Goal: Task Accomplishment & Management: Complete application form

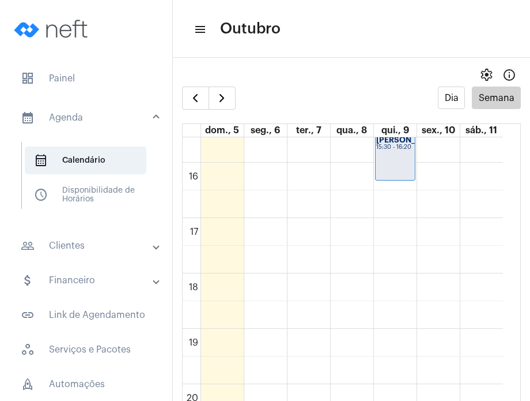
scroll to position [869, 0]
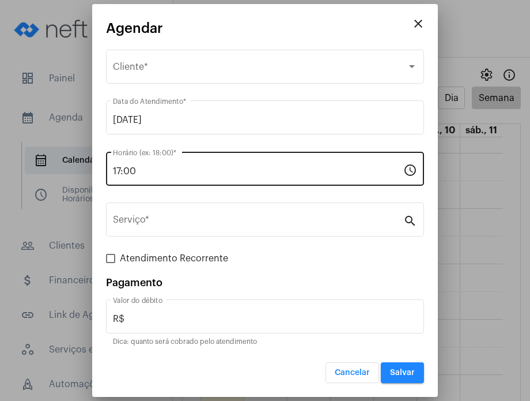
click at [235, 168] on input "17:00" at bounding box center [258, 171] width 291 height 10
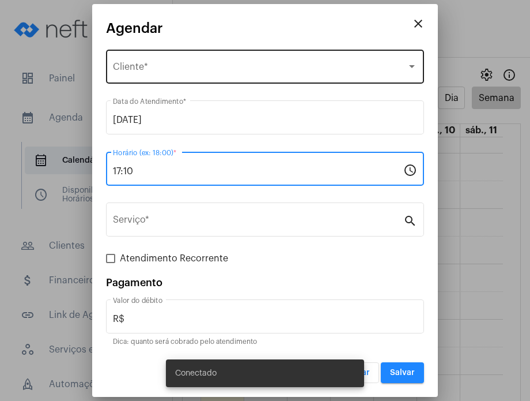
type input "17:10"
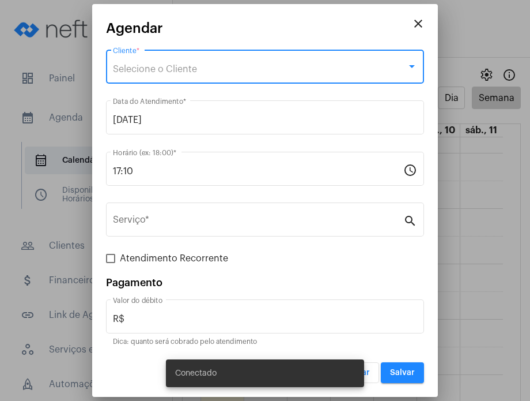
click at [233, 73] on div "Selecione o Cliente" at bounding box center [260, 69] width 294 height 10
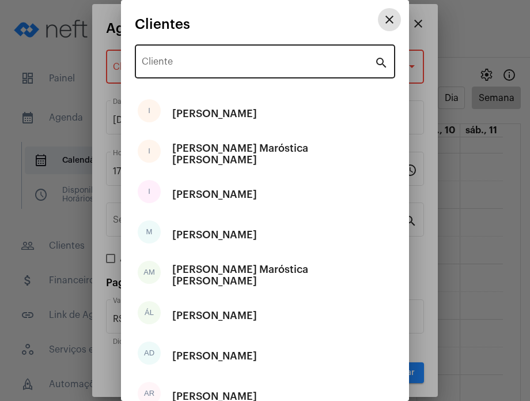
click at [232, 65] on input "Cliente" at bounding box center [258, 64] width 233 height 10
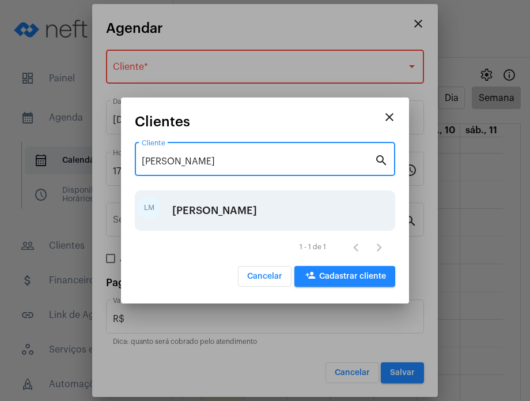
type input "[PERSON_NAME]"
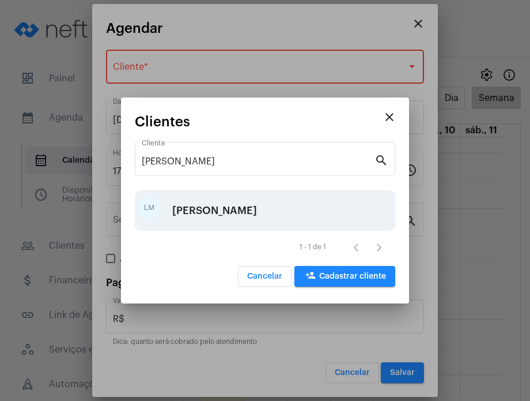
click at [235, 218] on div "[PERSON_NAME]" at bounding box center [214, 210] width 85 height 35
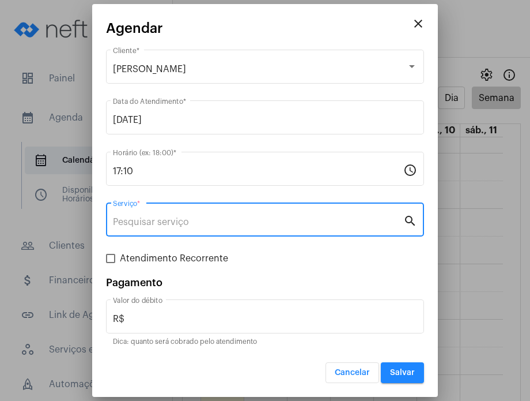
click at [235, 218] on input "Serviço *" at bounding box center [258, 222] width 291 height 10
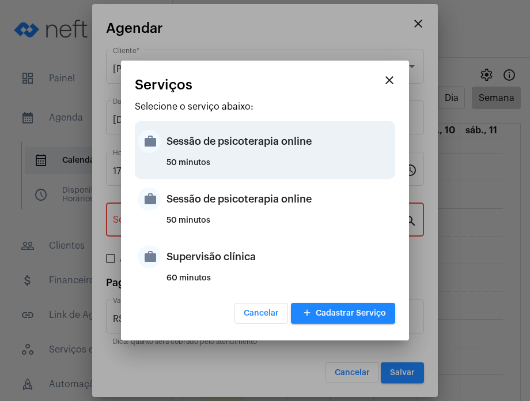
click at [250, 163] on div "50 minutos" at bounding box center [280, 167] width 226 height 17
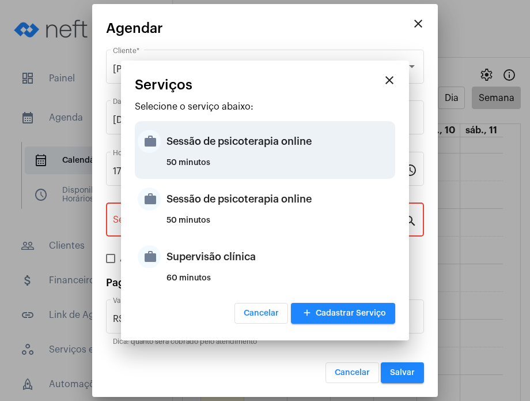
type input "Sessão de psicoterapia online"
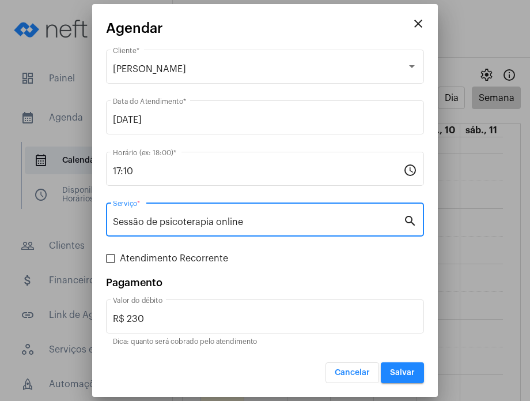
click at [269, 221] on input "Sessão de psicoterapia online" at bounding box center [258, 222] width 291 height 10
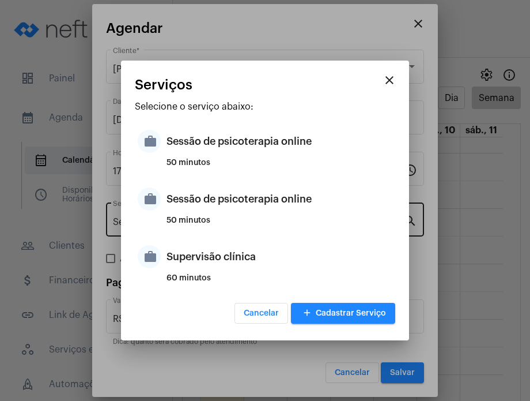
click at [269, 221] on div "50 minutos" at bounding box center [280, 224] width 226 height 17
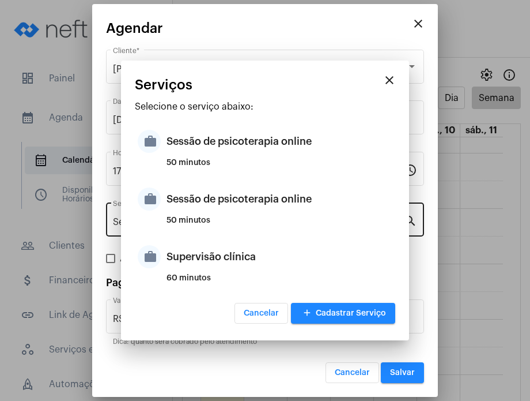
type input "R$ 200"
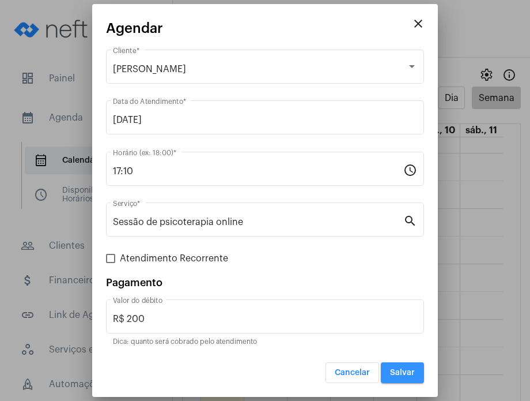
click at [398, 371] on span "Salvar" at bounding box center [402, 372] width 25 height 8
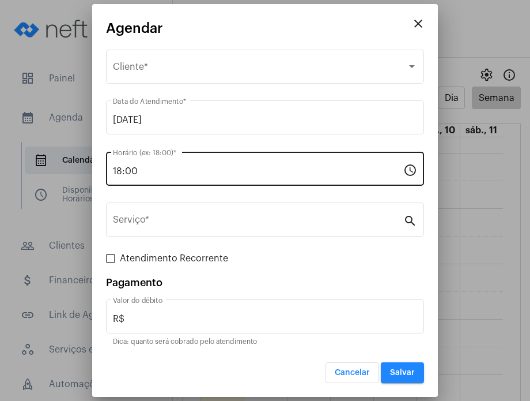
drag, startPoint x: 211, startPoint y: 162, endPoint x: 208, endPoint y: 178, distance: 16.4
click at [208, 178] on div "18:00 Horário (ex: 18:00) *" at bounding box center [258, 167] width 291 height 36
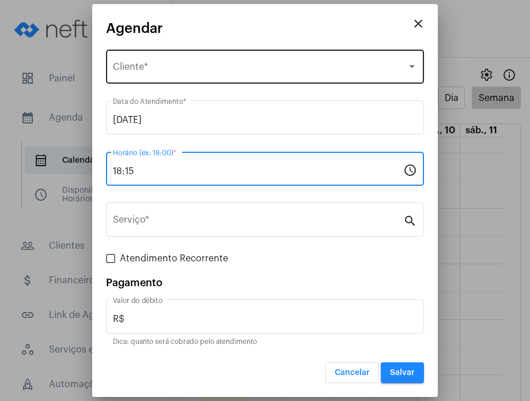
type input "18:15"
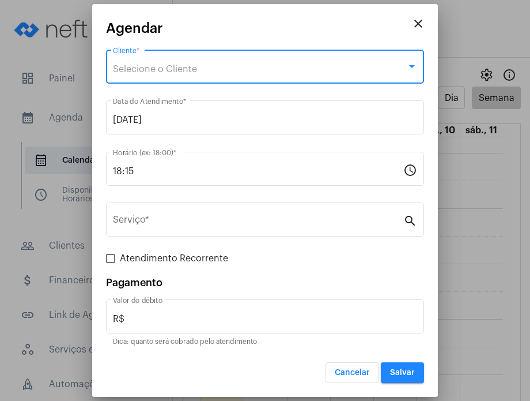
click at [217, 71] on div "Selecione o Cliente" at bounding box center [260, 69] width 294 height 10
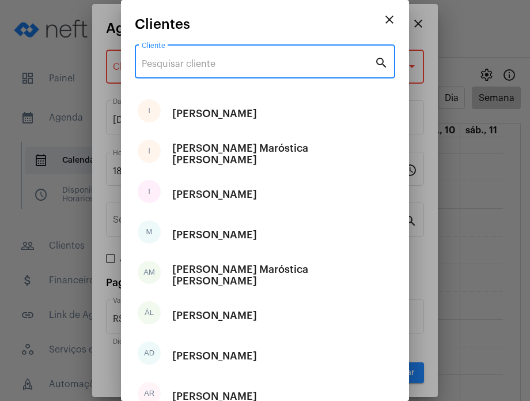
click at [217, 67] on input "Cliente" at bounding box center [258, 64] width 233 height 10
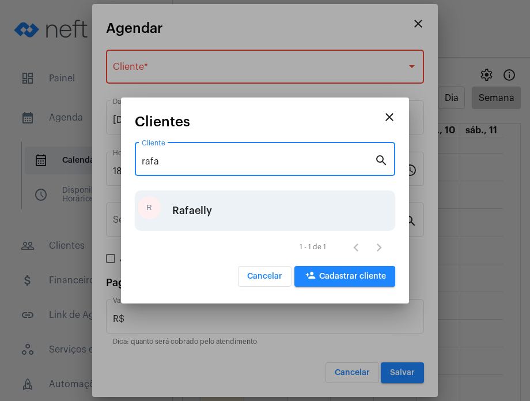
type input "rafa"
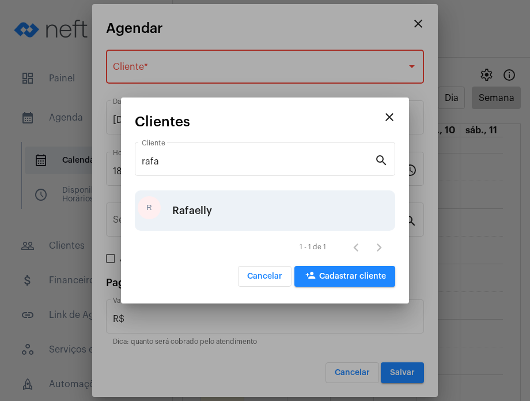
click at [214, 217] on div "R Rafaelly" at bounding box center [265, 210] width 261 height 40
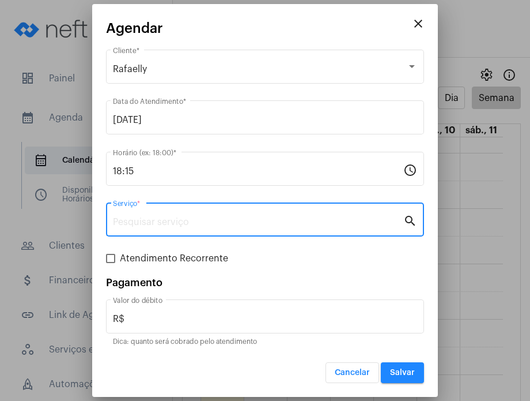
click at [214, 217] on input "Serviço *" at bounding box center [258, 222] width 291 height 10
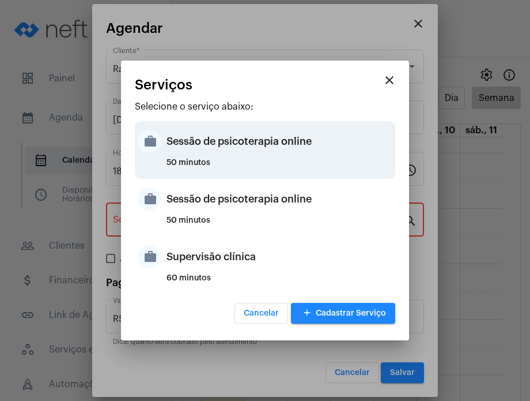
click at [221, 163] on div "50 minutos" at bounding box center [280, 167] width 226 height 17
type input "Sessão de psicoterapia online"
type input "R$ 230"
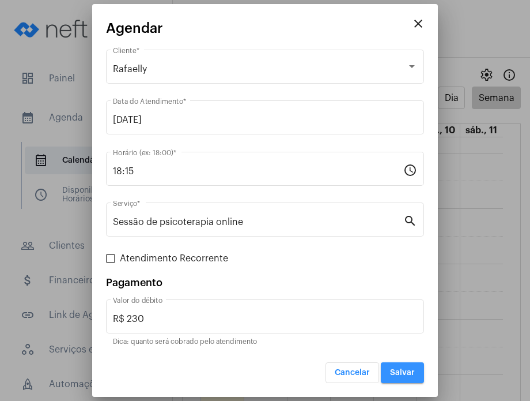
click at [403, 368] on span "Salvar" at bounding box center [402, 372] width 25 height 8
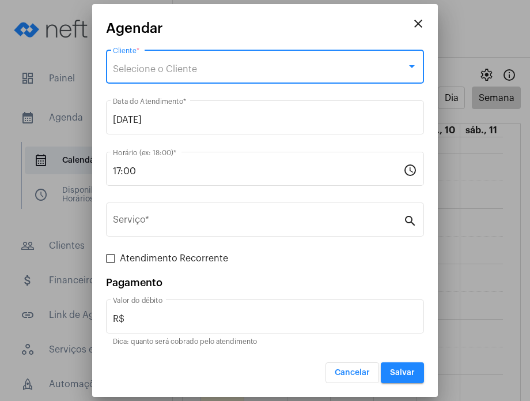
click at [263, 65] on div "Selecione o Cliente" at bounding box center [260, 69] width 294 height 10
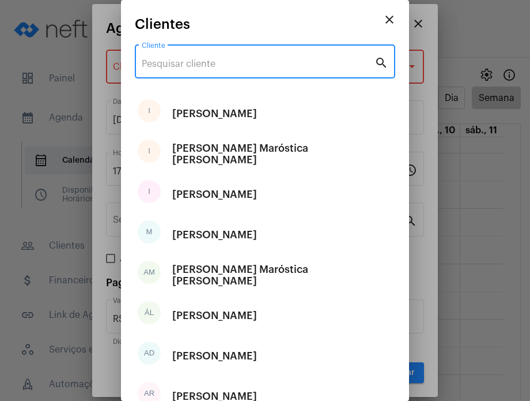
click at [263, 65] on input "Cliente" at bounding box center [258, 64] width 233 height 10
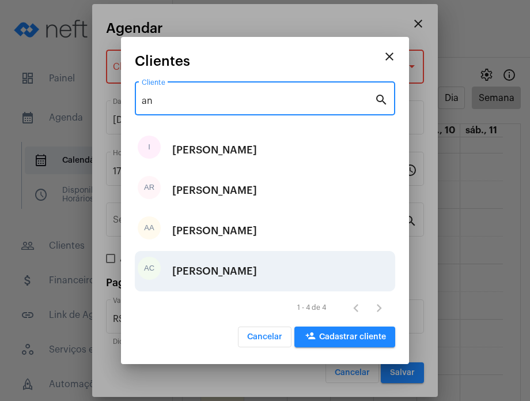
type input "an"
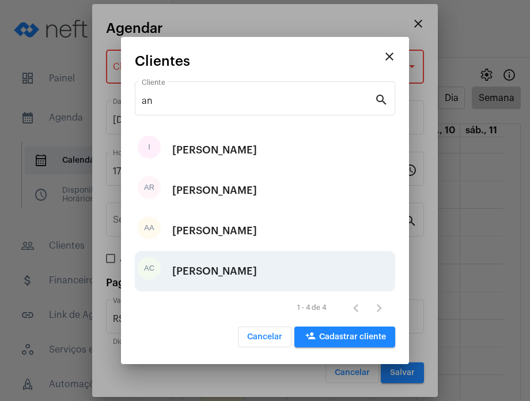
click at [257, 270] on div "[PERSON_NAME]" at bounding box center [214, 271] width 85 height 35
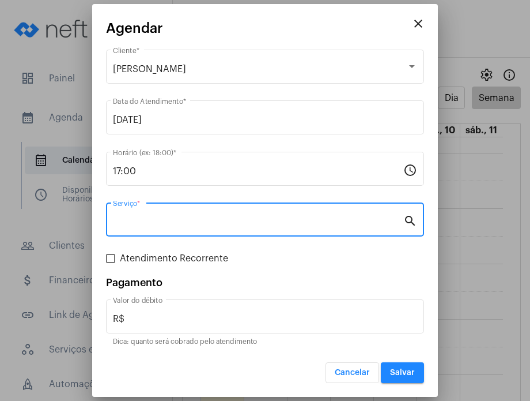
click at [270, 223] on input "Serviço *" at bounding box center [258, 222] width 291 height 10
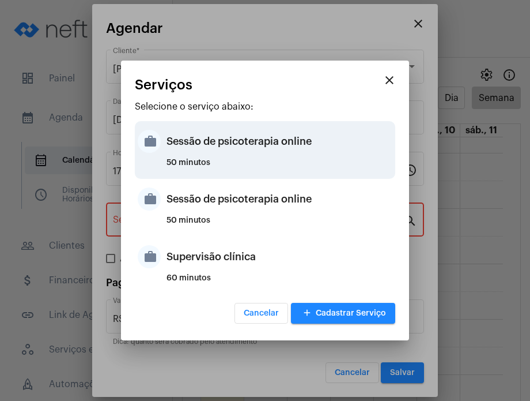
click at [285, 154] on div "Sessão de psicoterapia online" at bounding box center [280, 141] width 226 height 35
type input "Sessão de psicoterapia online"
type input "R$ 230"
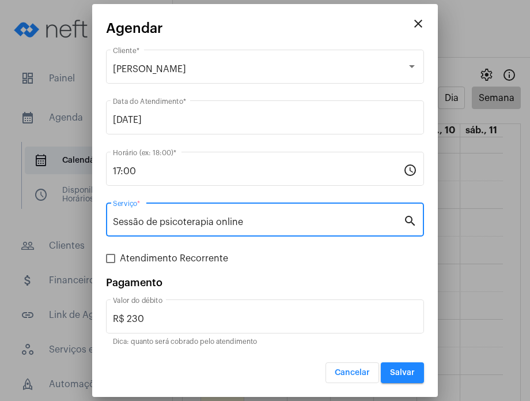
click at [339, 224] on input "Sessão de psicoterapia online" at bounding box center [258, 222] width 291 height 10
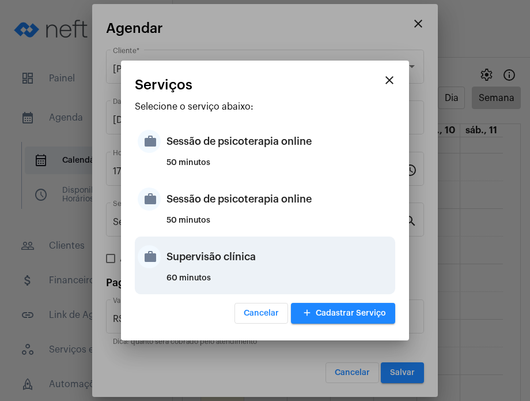
click at [334, 261] on div "Supervisão clínica" at bounding box center [280, 256] width 226 height 35
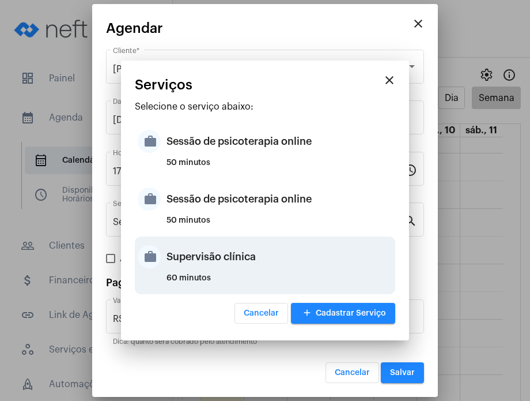
type input "Supervisão clínica"
type input "R$ 200"
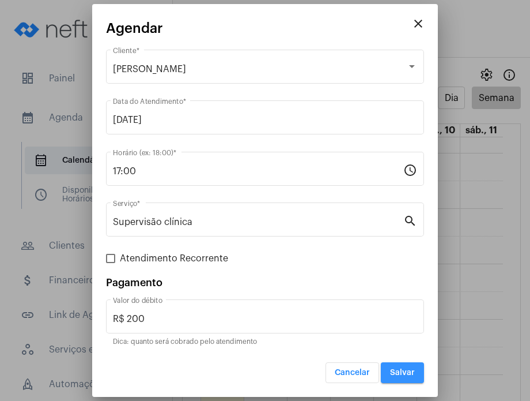
click at [408, 371] on span "Salvar" at bounding box center [402, 372] width 25 height 8
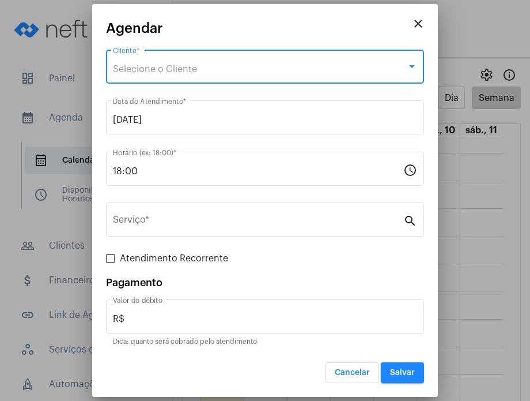
click at [209, 64] on div "Selecione o Cliente" at bounding box center [260, 69] width 294 height 10
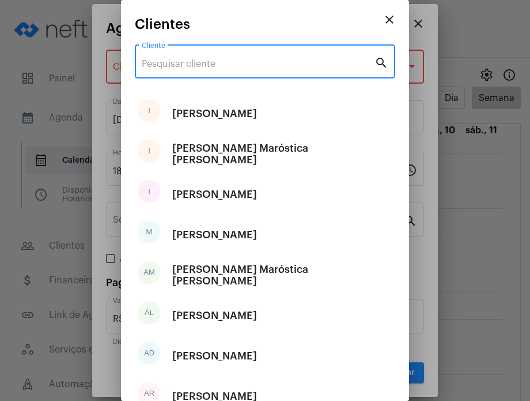
click at [209, 64] on input "Cliente" at bounding box center [258, 64] width 233 height 10
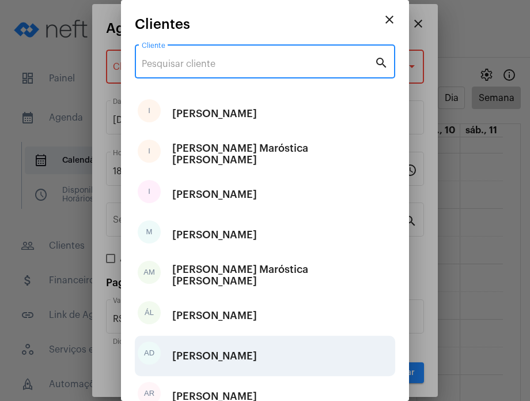
click at [231, 345] on div "[PERSON_NAME]" at bounding box center [214, 355] width 85 height 35
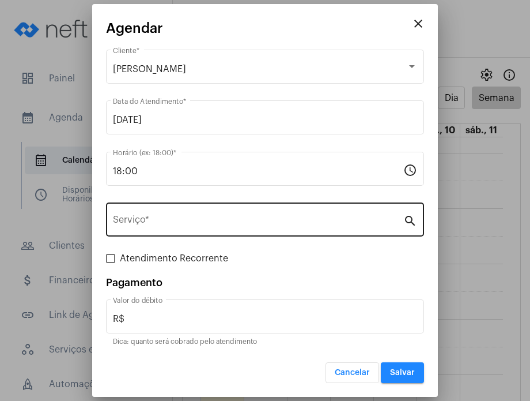
click at [247, 209] on div "Serviço *" at bounding box center [258, 218] width 291 height 36
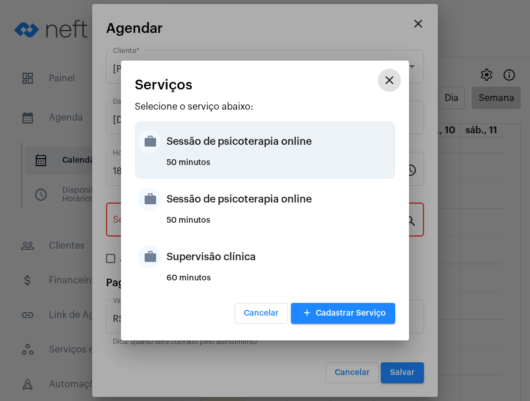
click at [260, 165] on div "50 minutos" at bounding box center [280, 167] width 226 height 17
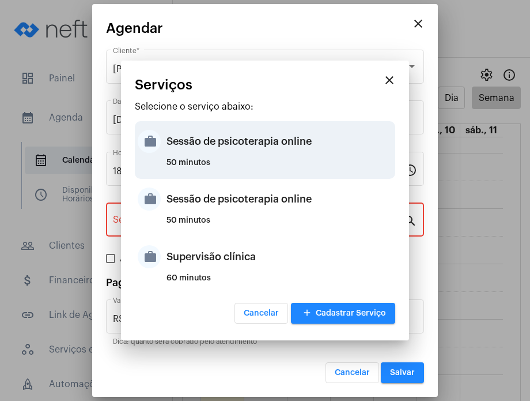
type input "Sessão de psicoterapia online"
type input "R$ 230"
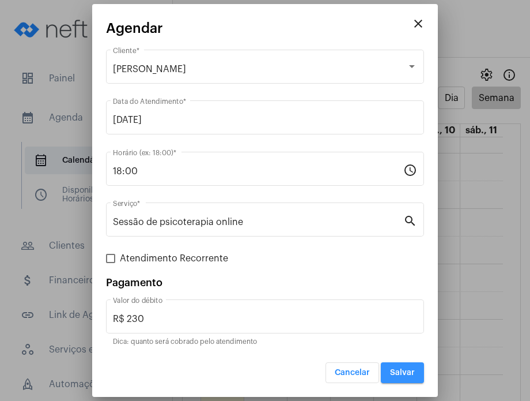
click at [417, 369] on button "Salvar" at bounding box center [402, 372] width 43 height 21
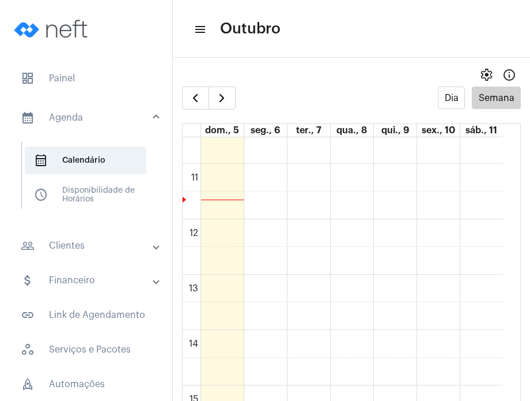
scroll to position [575, 0]
click at [323, 178] on div "00 01 02 03 04 05 06 07 08 09 10 11 12 13 14 15 16 17 18 19 20 21 22 23 [PERSON…" at bounding box center [343, 226] width 320 height 1328
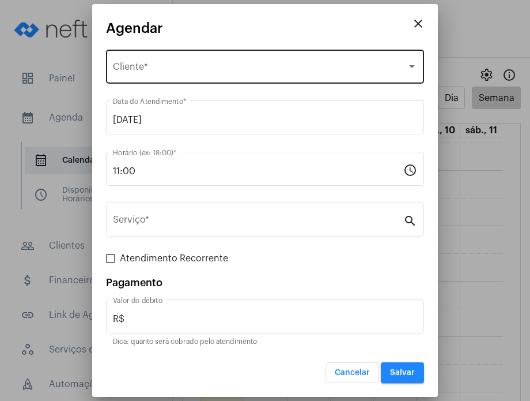
click at [292, 76] on div "Selecione o Cliente Cliente *" at bounding box center [265, 65] width 304 height 36
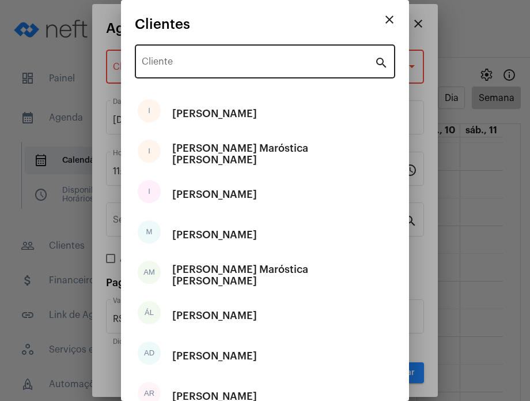
click at [283, 58] on div "Cliente" at bounding box center [258, 60] width 233 height 36
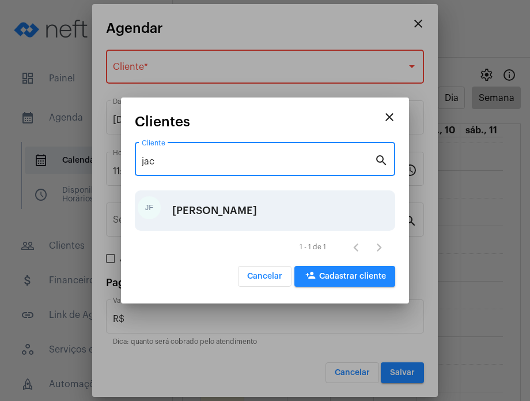
type input "jac"
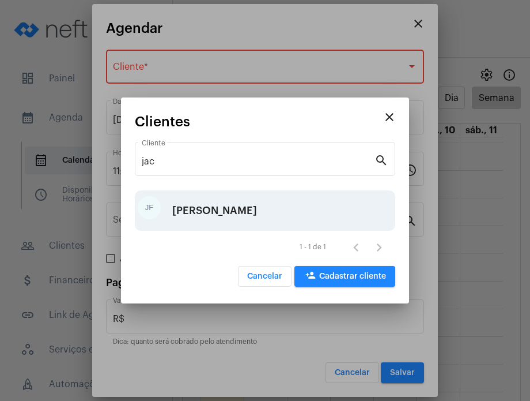
click at [257, 218] on div "[PERSON_NAME]" at bounding box center [214, 210] width 85 height 35
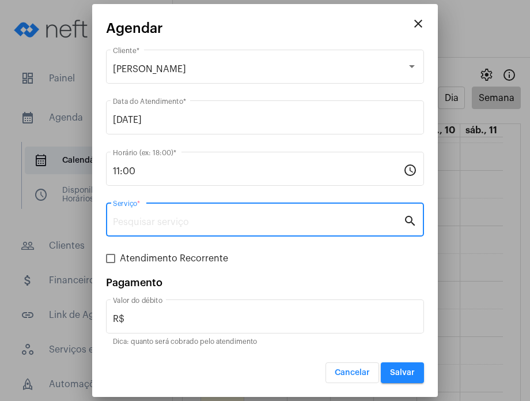
click at [273, 218] on input "Serviço *" at bounding box center [258, 222] width 291 height 10
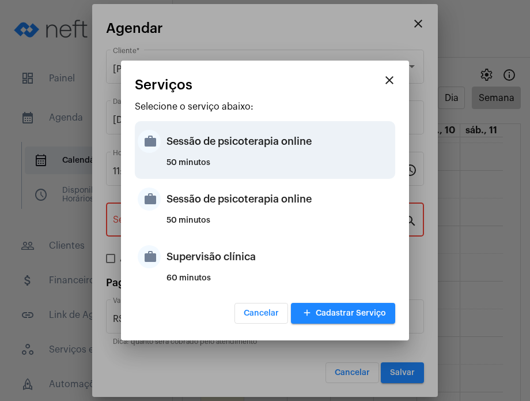
click at [280, 157] on div "Sessão de psicoterapia online" at bounding box center [280, 141] width 226 height 35
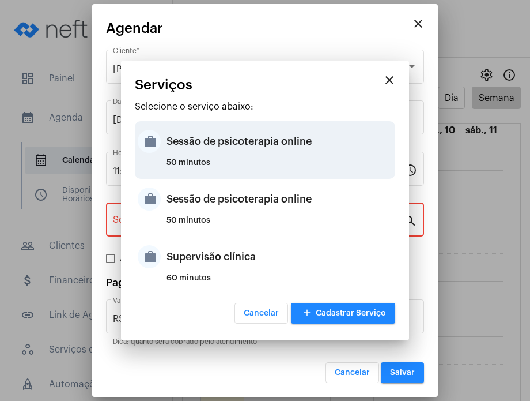
type input "Sessão de psicoterapia online"
type input "R$ 230"
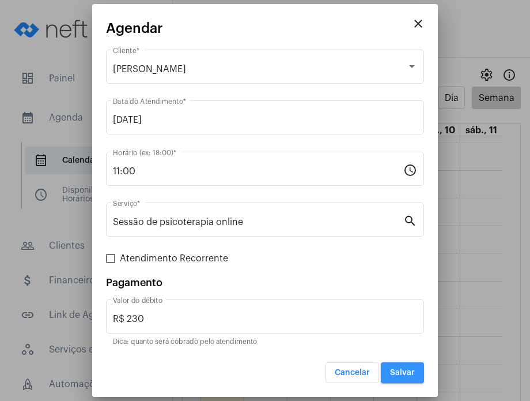
click at [397, 375] on span "Salvar" at bounding box center [402, 372] width 25 height 8
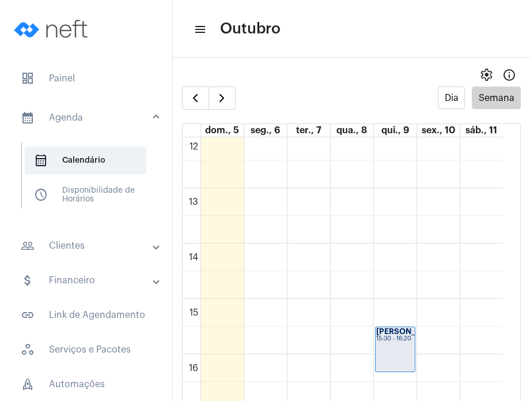
scroll to position [664, 0]
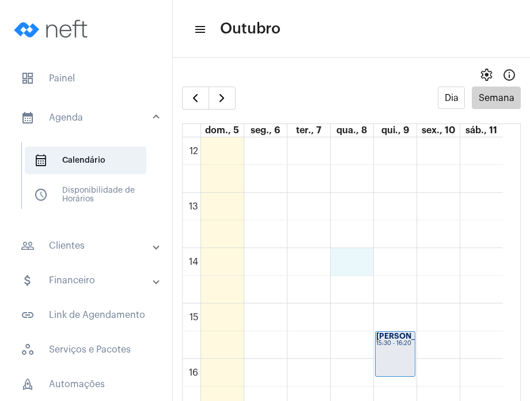
click at [348, 259] on div "00 01 02 03 04 05 06 07 08 09 10 11 12 13 14 15 16 17 18 19 20 21 22 23 [PERSON…" at bounding box center [343, 137] width 320 height 1328
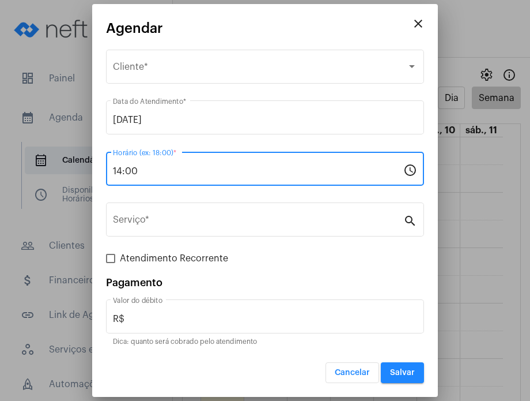
click at [316, 174] on input "14:00" at bounding box center [258, 171] width 291 height 10
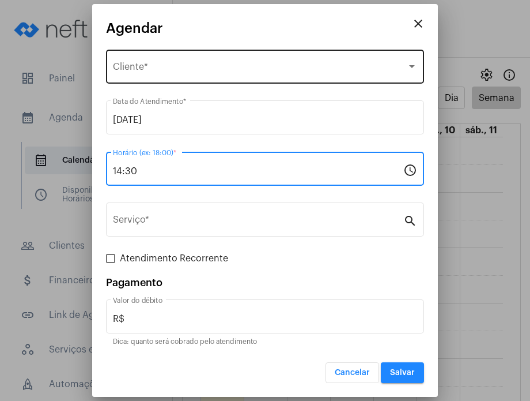
type input "14:30"
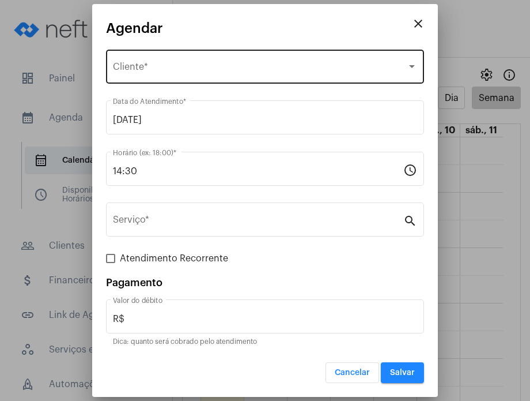
click at [274, 55] on div "Selecione o Cliente Cliente *" at bounding box center [265, 65] width 304 height 36
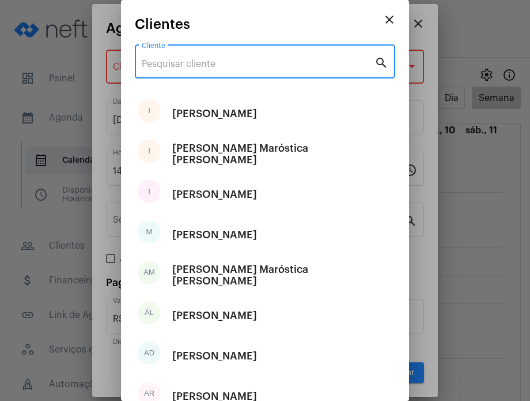
click at [256, 63] on input "Cliente" at bounding box center [258, 64] width 233 height 10
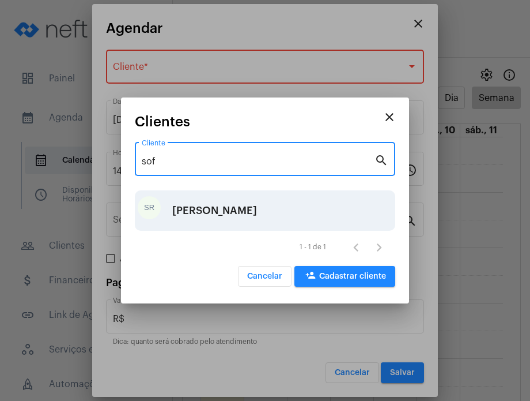
type input "sof"
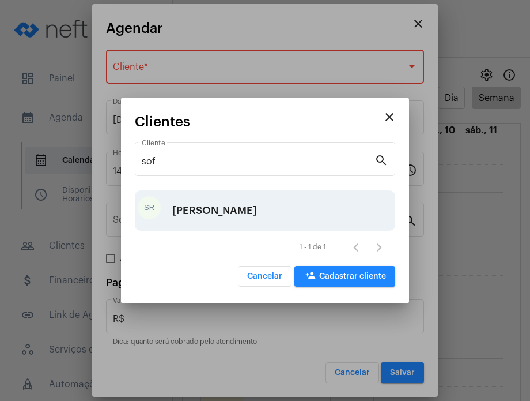
click at [217, 228] on div "[PERSON_NAME]" at bounding box center [214, 210] width 85 height 35
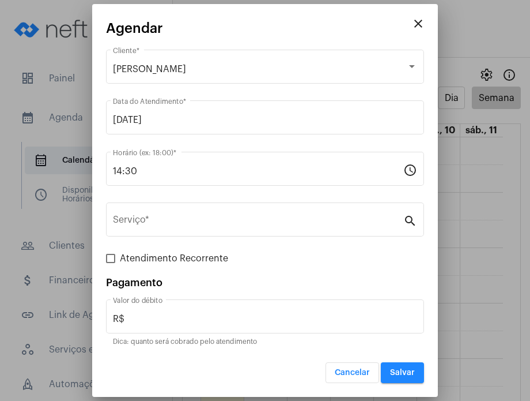
click at [217, 228] on div "Serviço *" at bounding box center [258, 218] width 291 height 36
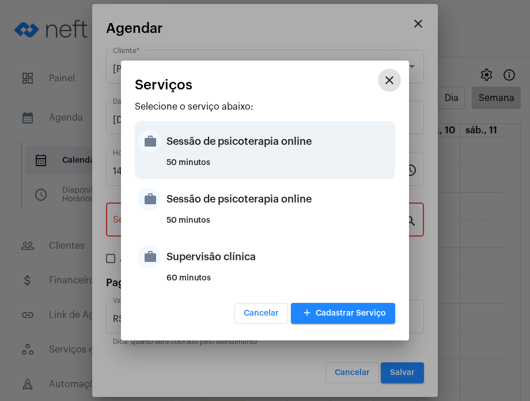
click at [235, 165] on div "50 minutos" at bounding box center [280, 167] width 226 height 17
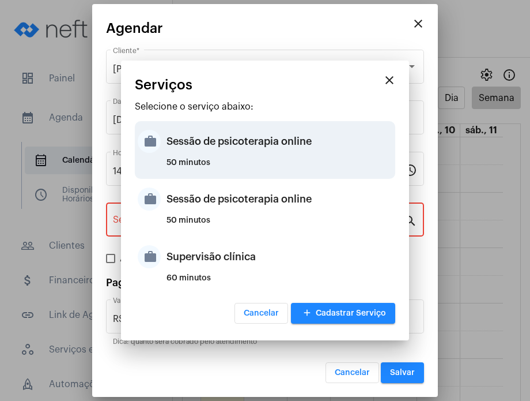
type input "Sessão de psicoterapia online"
type input "R$ 230"
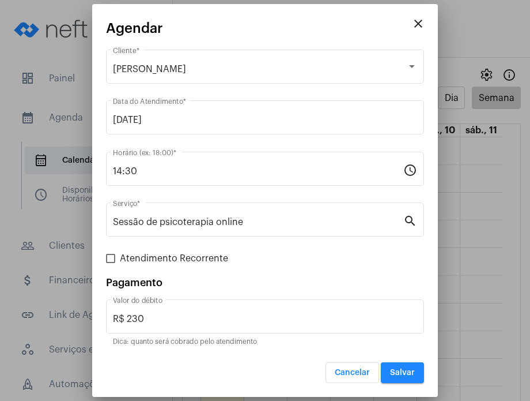
click at [235, 165] on div "14:30 Horário (ex: 18:00) *" at bounding box center [258, 167] width 291 height 36
click at [392, 366] on button "Salvar" at bounding box center [402, 372] width 43 height 21
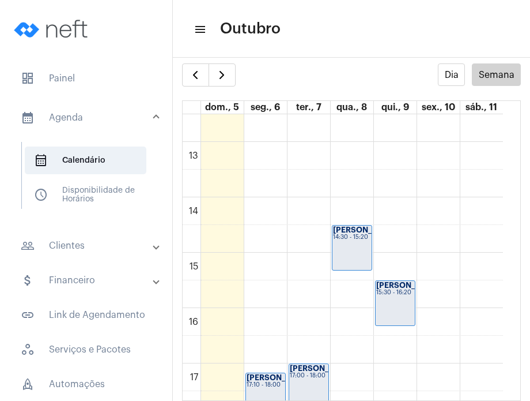
scroll to position [699, 0]
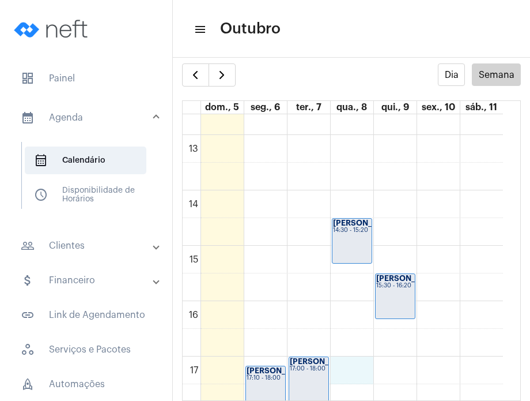
click at [332, 361] on div "00 01 02 03 04 05 06 07 08 09 10 11 12 13 14 15 16 17 18 19 20 21 22 23 [PERSON…" at bounding box center [343, 80] width 320 height 1328
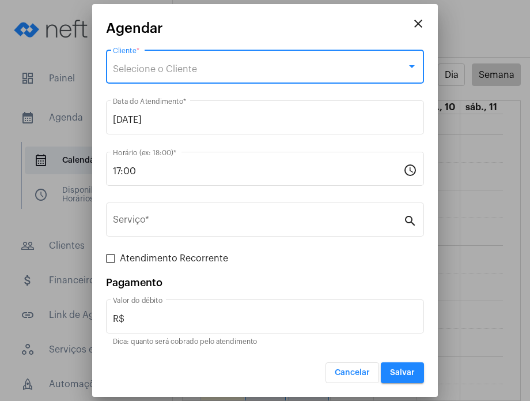
click at [299, 66] on div "Selecione o Cliente" at bounding box center [260, 69] width 294 height 10
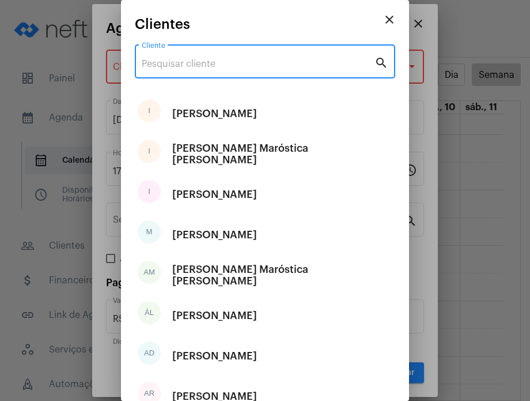
click at [299, 66] on input "Cliente" at bounding box center [258, 64] width 233 height 10
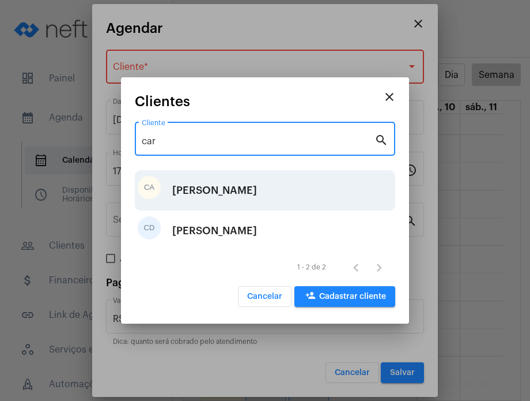
type input "car"
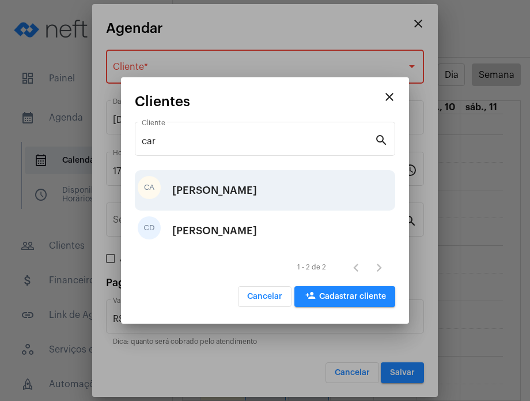
click at [286, 186] on div "CA [PERSON_NAME]" at bounding box center [265, 190] width 261 height 40
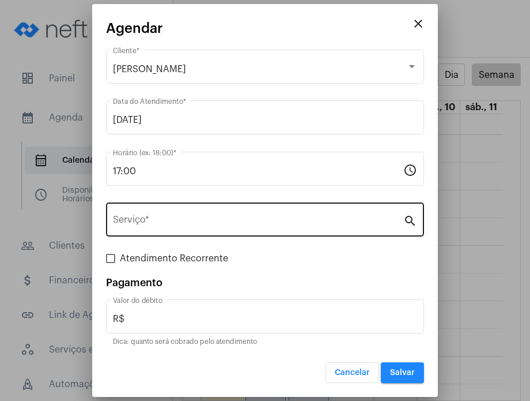
click at [279, 231] on div "Serviço *" at bounding box center [258, 218] width 291 height 36
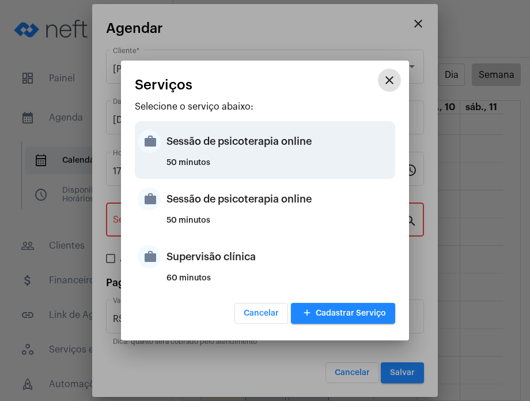
click at [281, 163] on div "50 minutos" at bounding box center [280, 167] width 226 height 17
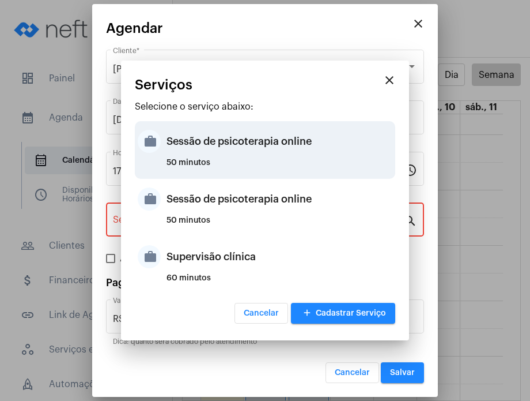
type input "Sessão de psicoterapia online"
type input "R$ 230"
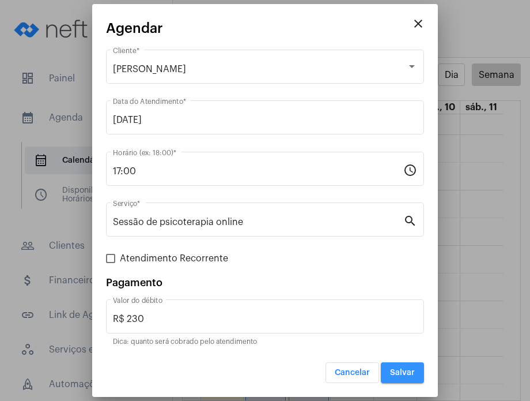
click at [413, 365] on button "Salvar" at bounding box center [402, 372] width 43 height 21
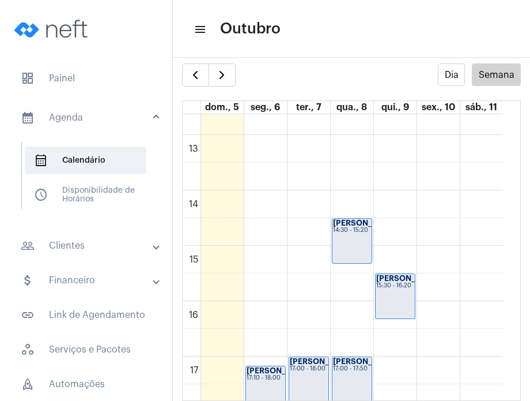
drag, startPoint x: 512, startPoint y: 282, endPoint x: 512, endPoint y: 334, distance: 51.9
click at [512, 334] on full-calendar "Dia Semana dom., 5 seg., 6 ter., 7 qua., 8 qui., 9 sex., 10 sáb., 11 00 01 02 0…" at bounding box center [351, 231] width 357 height 337
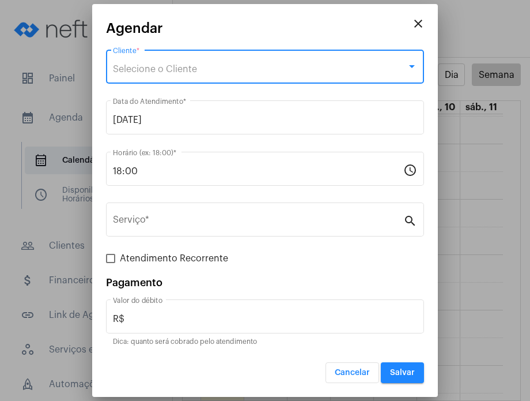
click at [333, 69] on div "Selecione o Cliente" at bounding box center [260, 69] width 294 height 10
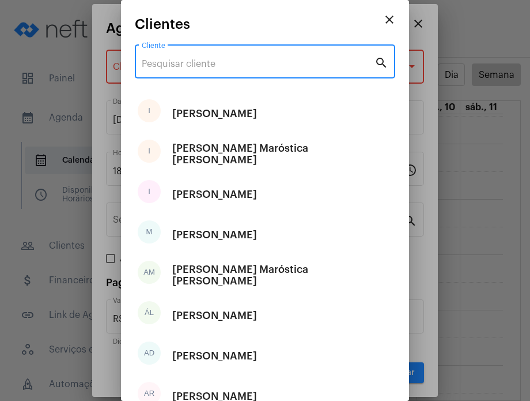
click at [318, 64] on input "Cliente" at bounding box center [258, 64] width 233 height 10
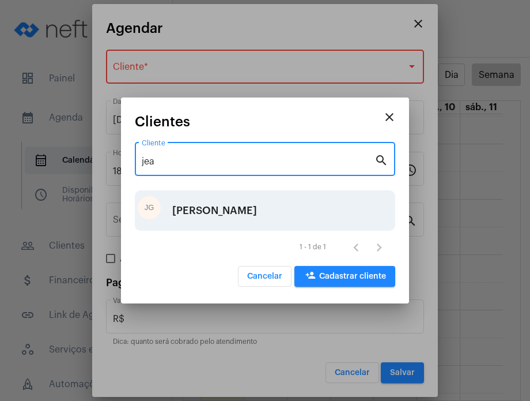
type input "jea"
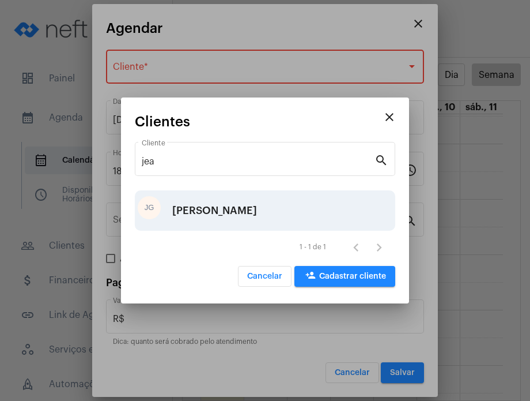
click at [250, 216] on div "[PERSON_NAME]" at bounding box center [265, 210] width 261 height 40
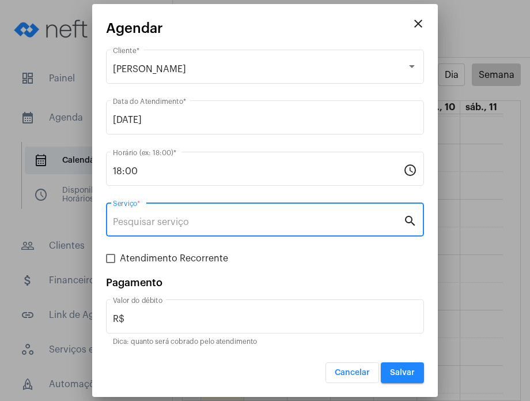
click at [250, 217] on input "Serviço *" at bounding box center [258, 222] width 291 height 10
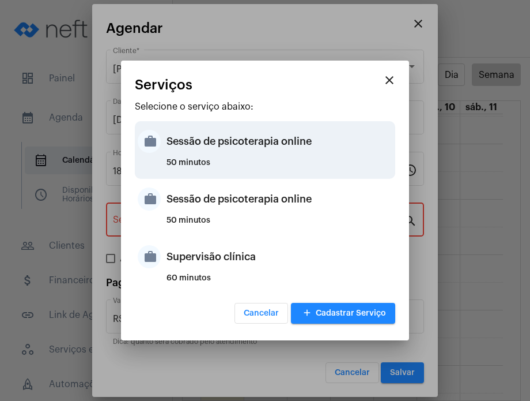
click at [258, 140] on div "Sessão de psicoterapia online" at bounding box center [280, 141] width 226 height 35
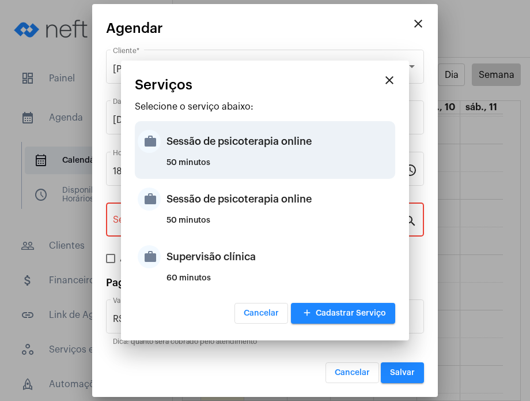
type input "Sessão de psicoterapia online"
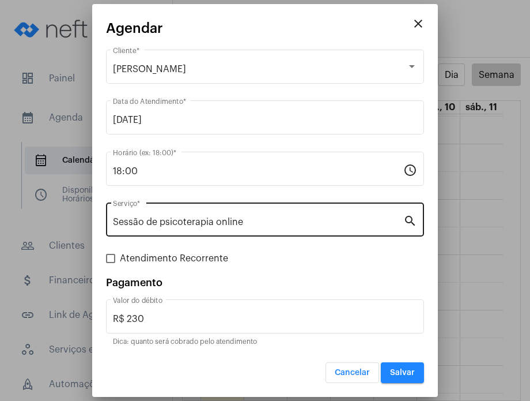
click at [281, 214] on div "Sessão de psicoterapia online Serviço *" at bounding box center [258, 218] width 291 height 36
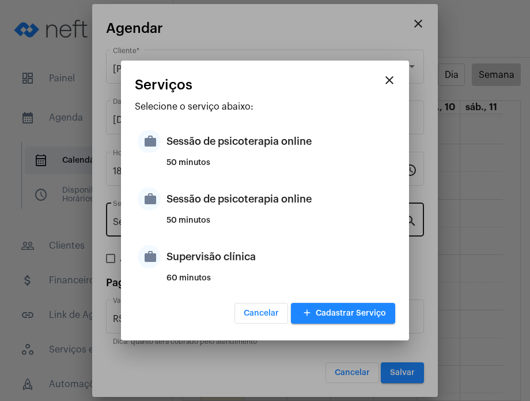
click at [281, 214] on div "Sessão de psicoterapia online" at bounding box center [280, 199] width 226 height 35
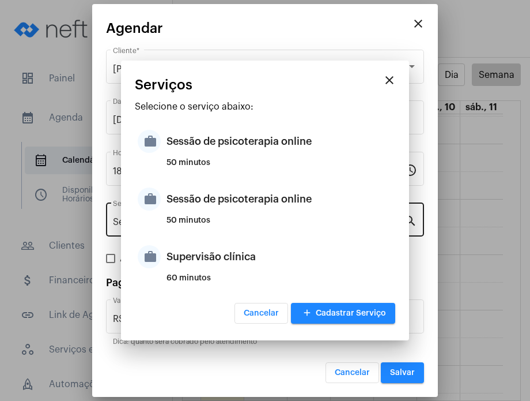
type input "R$ 200"
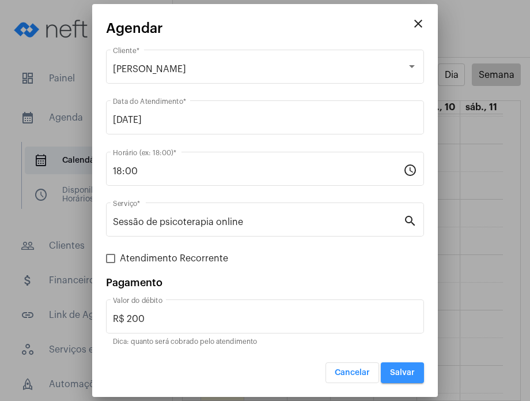
click at [390, 376] on button "Salvar" at bounding box center [402, 372] width 43 height 21
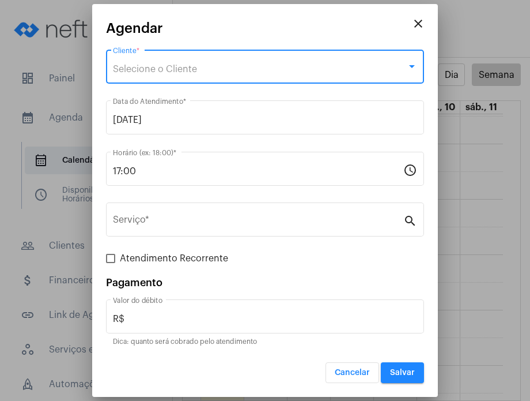
click at [273, 73] on div "Selecione o Cliente" at bounding box center [260, 69] width 294 height 10
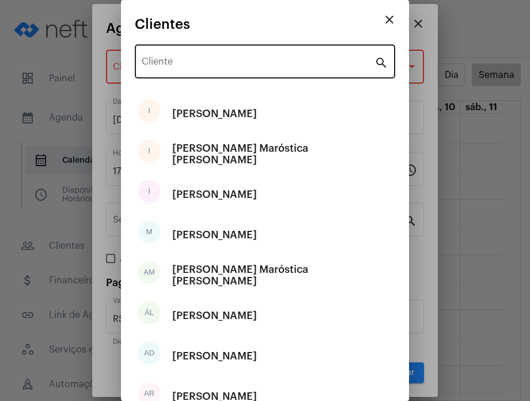
click at [268, 70] on div "Cliente" at bounding box center [258, 60] width 233 height 36
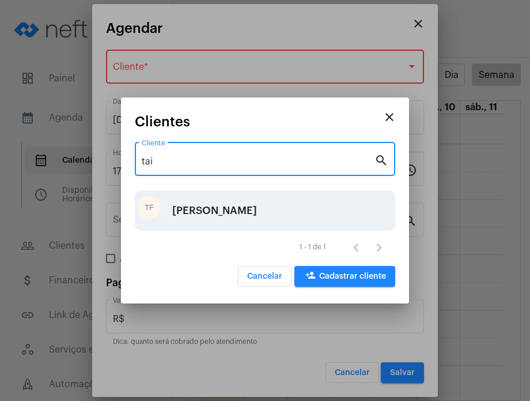
type input "tai"
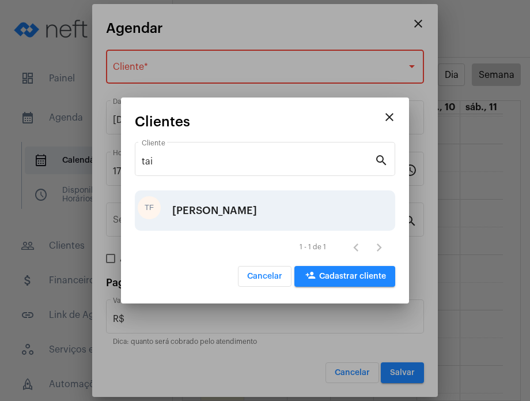
click at [257, 193] on div "[PERSON_NAME]" at bounding box center [214, 210] width 85 height 35
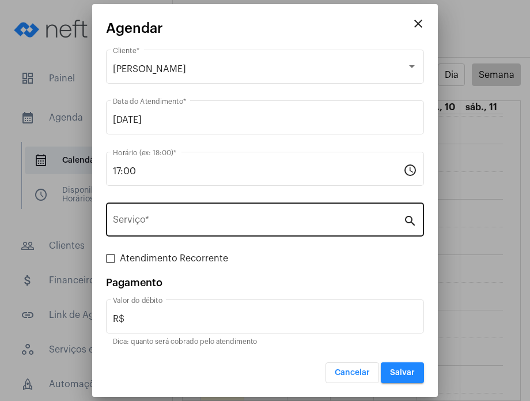
click at [266, 208] on div "Serviço *" at bounding box center [258, 218] width 291 height 36
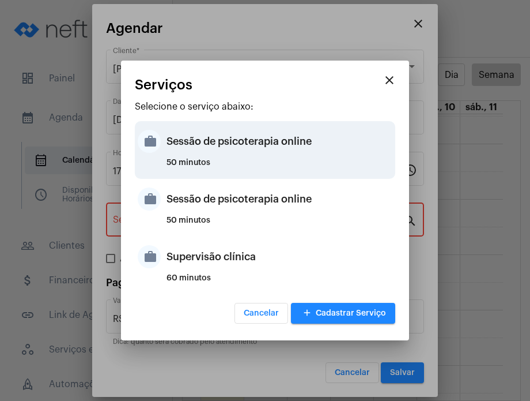
click at [275, 154] on div "Sessão de psicoterapia online" at bounding box center [280, 141] width 226 height 35
type input "Sessão de psicoterapia online"
type input "R$ 230"
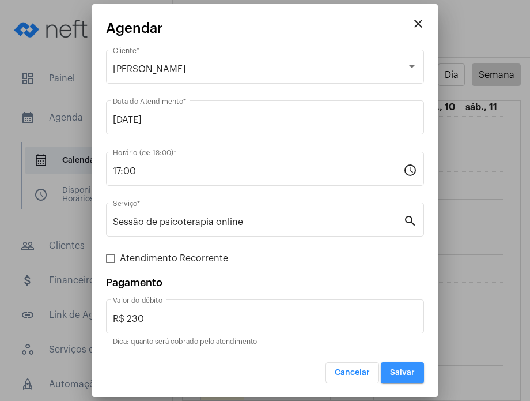
click at [392, 375] on span "Salvar" at bounding box center [402, 372] width 25 height 8
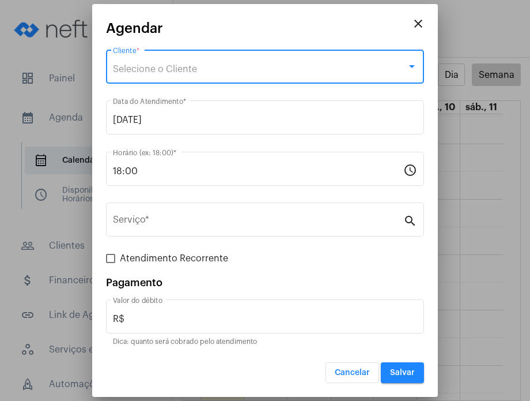
click at [358, 68] on div "Selecione o Cliente" at bounding box center [260, 69] width 294 height 10
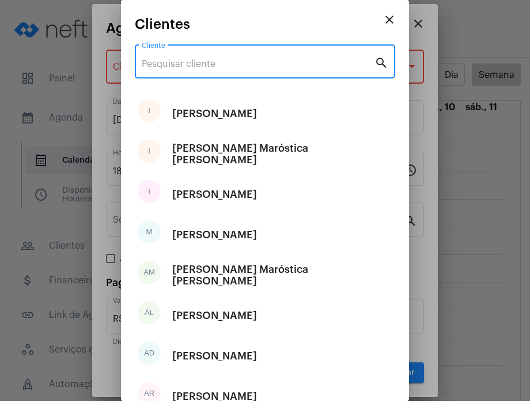
click at [326, 66] on input "Cliente" at bounding box center [258, 64] width 233 height 10
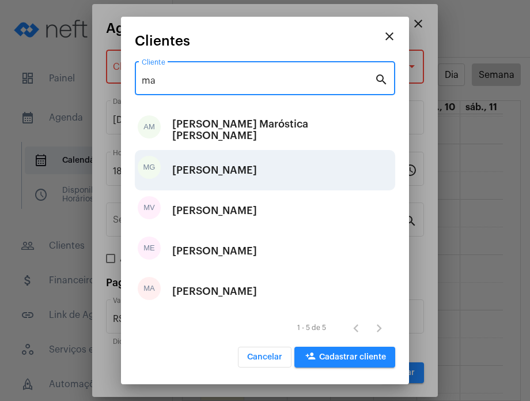
type input "ma"
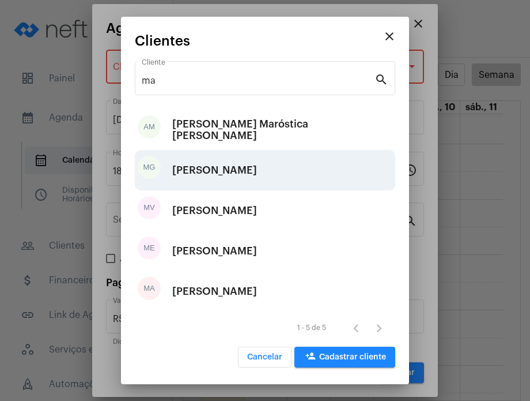
click at [263, 170] on div "MG [PERSON_NAME]" at bounding box center [265, 170] width 261 height 40
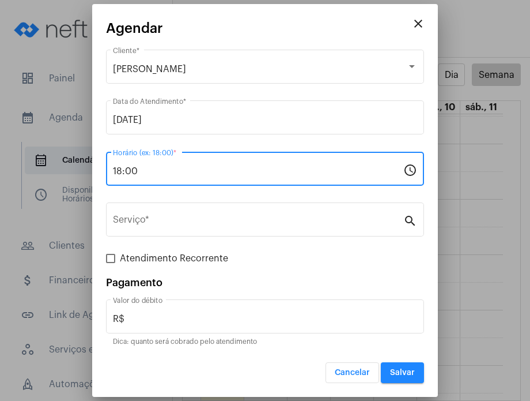
click at [263, 170] on input "18:00" at bounding box center [258, 171] width 291 height 10
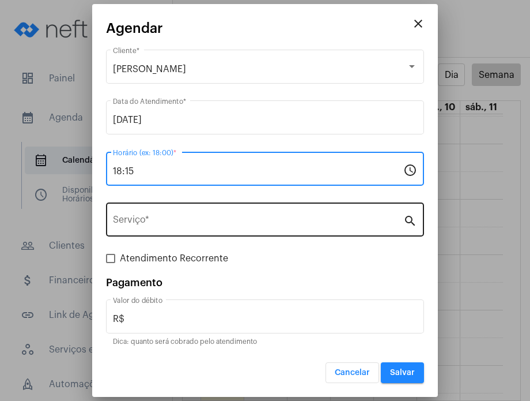
type input "18:15"
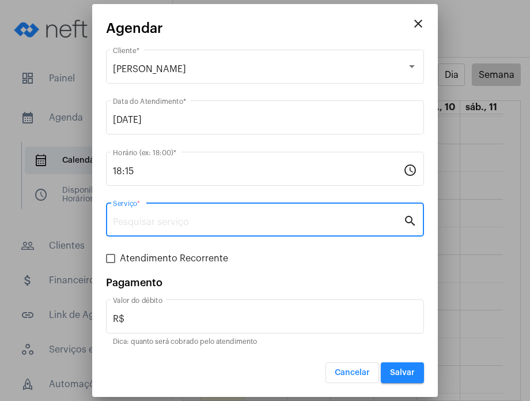
click at [249, 218] on input "Serviço *" at bounding box center [258, 222] width 291 height 10
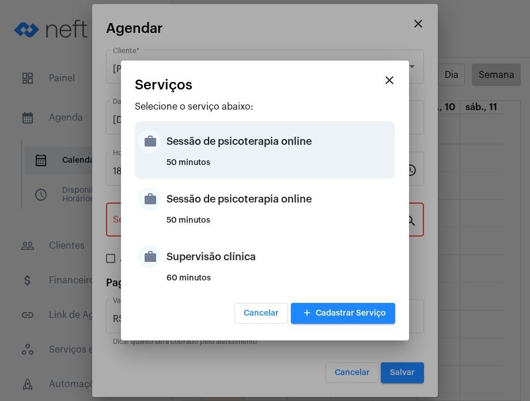
click at [260, 165] on div "50 minutos" at bounding box center [280, 167] width 226 height 17
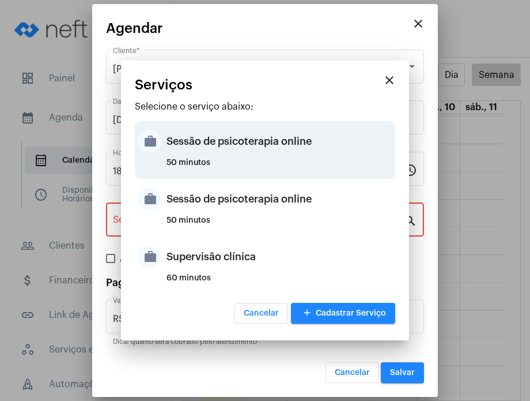
type input "Sessão de psicoterapia online"
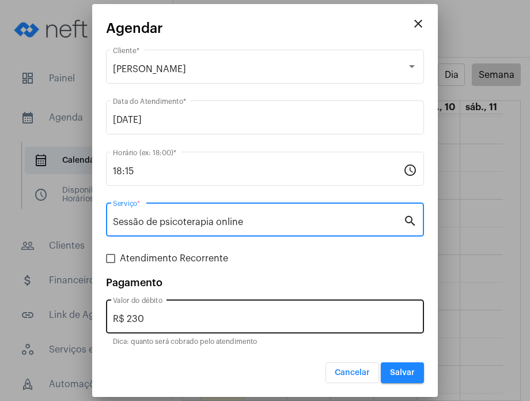
click at [322, 314] on input "R$ 230" at bounding box center [265, 319] width 304 height 10
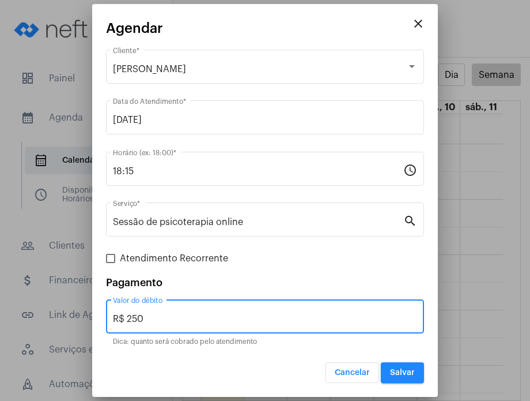
type input "R$ 250"
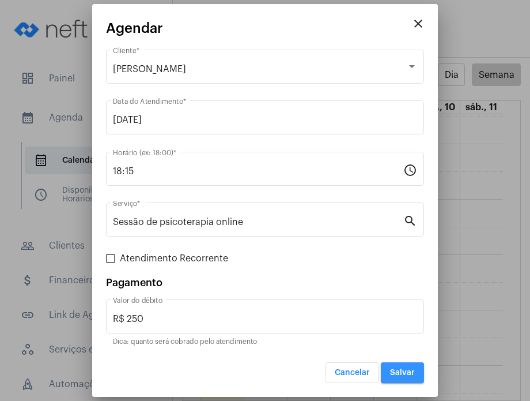
click at [409, 376] on button "Salvar" at bounding box center [402, 372] width 43 height 21
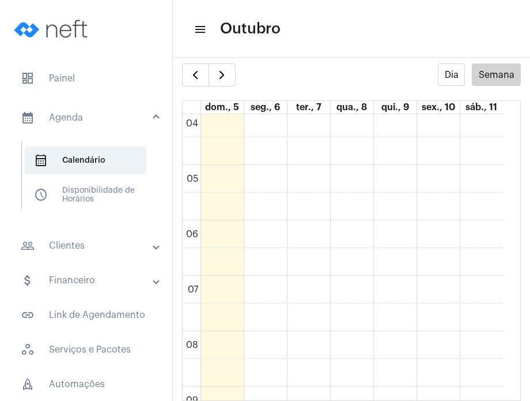
scroll to position [224, 0]
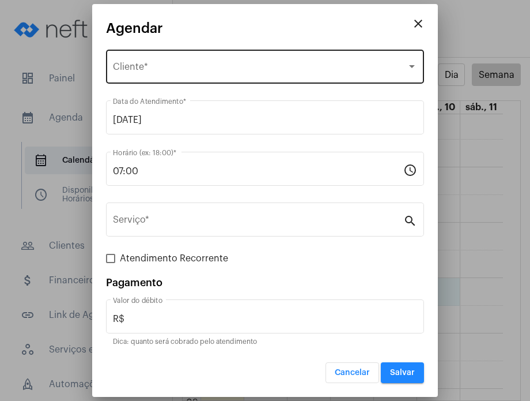
click at [267, 55] on div "Selecione o Cliente Cliente *" at bounding box center [265, 65] width 304 height 36
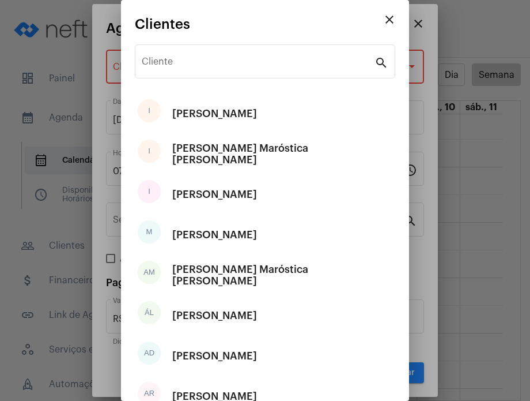
click at [267, 55] on div "Cliente" at bounding box center [258, 60] width 233 height 36
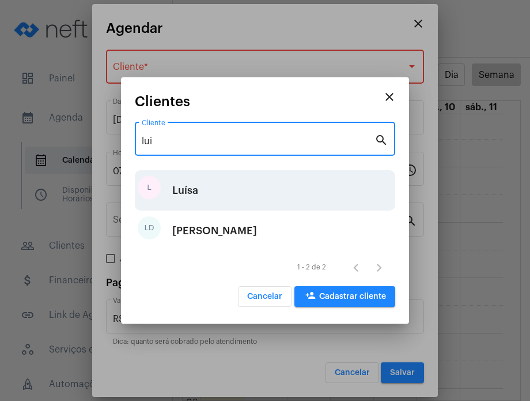
type input "lui"
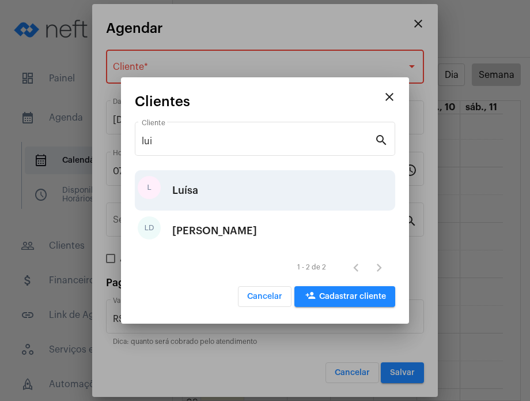
click at [225, 188] on div "[PERSON_NAME]" at bounding box center [265, 190] width 261 height 40
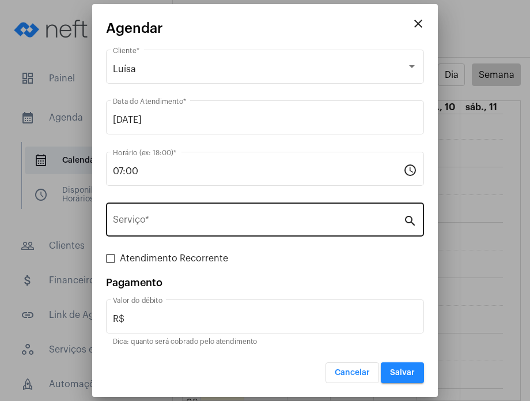
click at [226, 208] on div "Serviço *" at bounding box center [258, 218] width 291 height 36
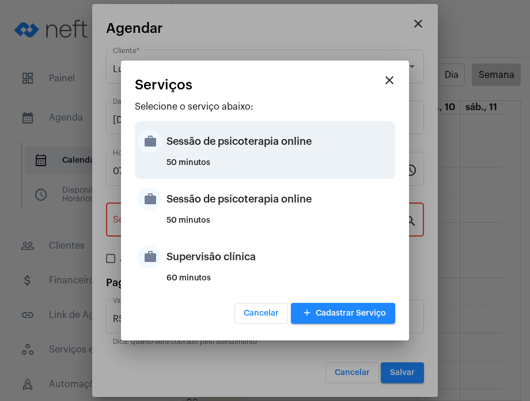
click at [231, 163] on div "50 minutos" at bounding box center [280, 167] width 226 height 17
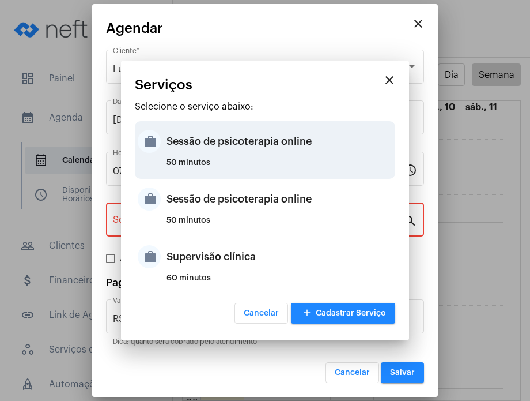
type input "Sessão de psicoterapia online"
type input "R$ 230"
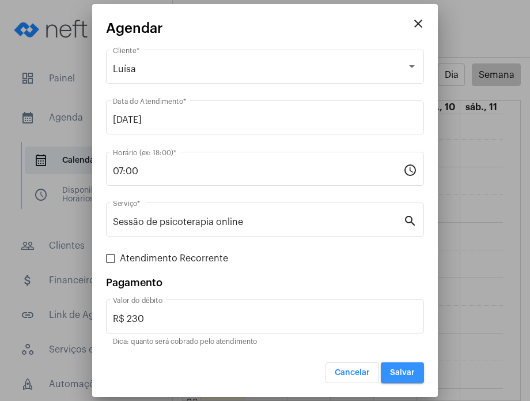
click at [395, 368] on span "Salvar" at bounding box center [402, 372] width 25 height 8
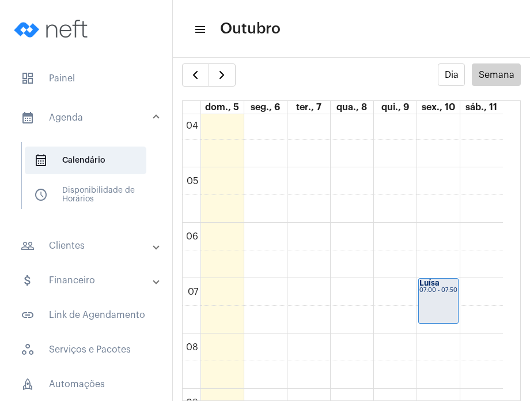
drag, startPoint x: 515, startPoint y: 188, endPoint x: 514, endPoint y: 233, distance: 45.5
click at [514, 233] on full-calendar "Dia Semana dom., 5 seg., 6 ter., 7 qua., 8 qui., 9 sex., 10 sáb., 11 00 01 02 0…" at bounding box center [351, 231] width 357 height 337
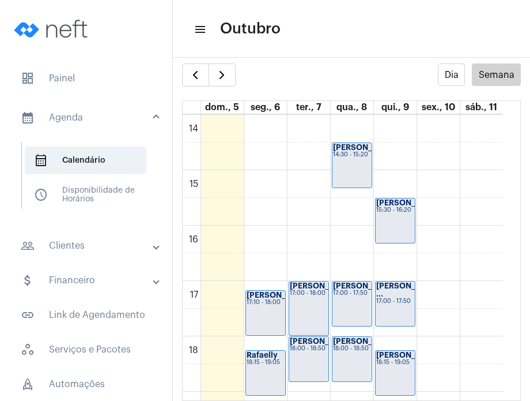
scroll to position [765, 0]
